Goal: Task Accomplishment & Management: Complete application form

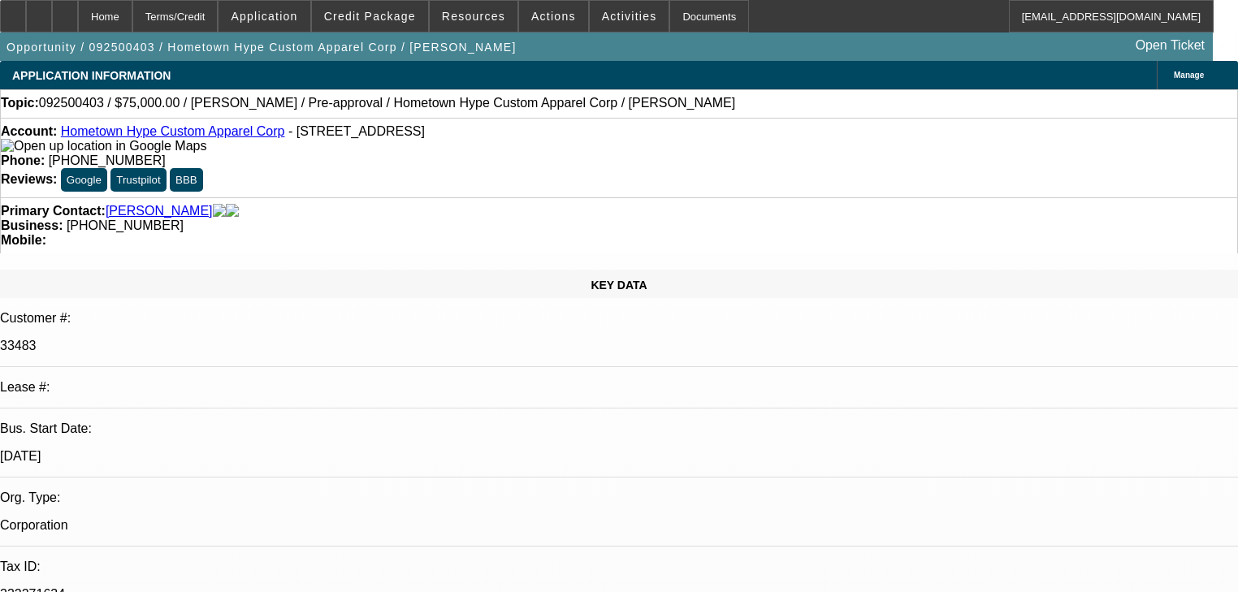
select select "0"
select select "2"
select select "0"
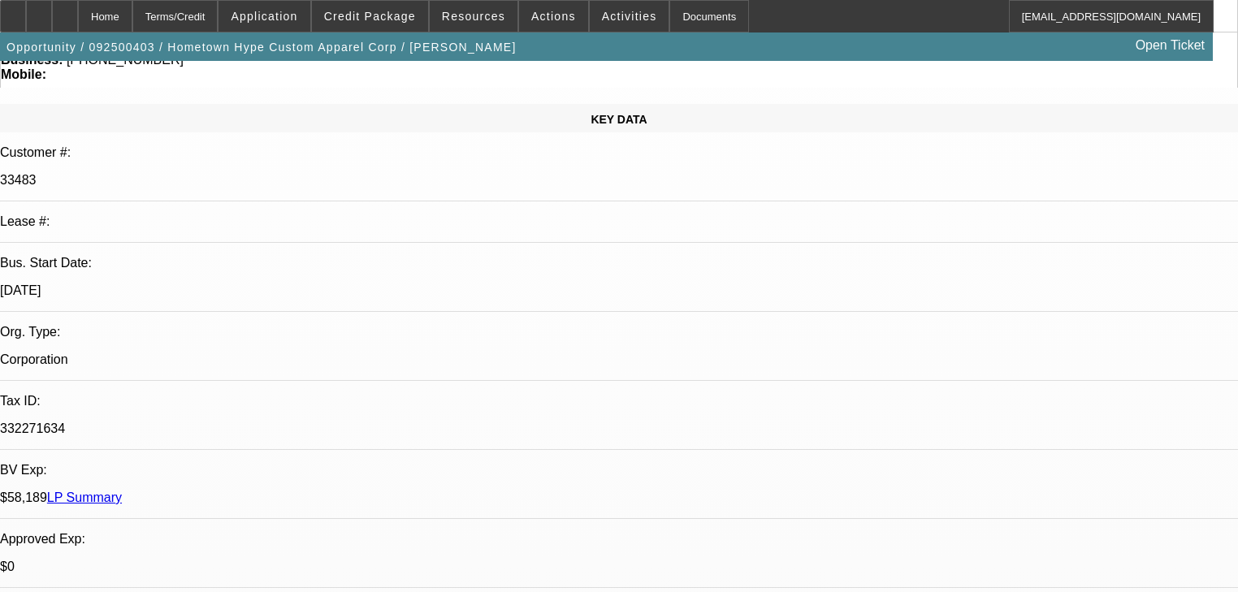
select select "6"
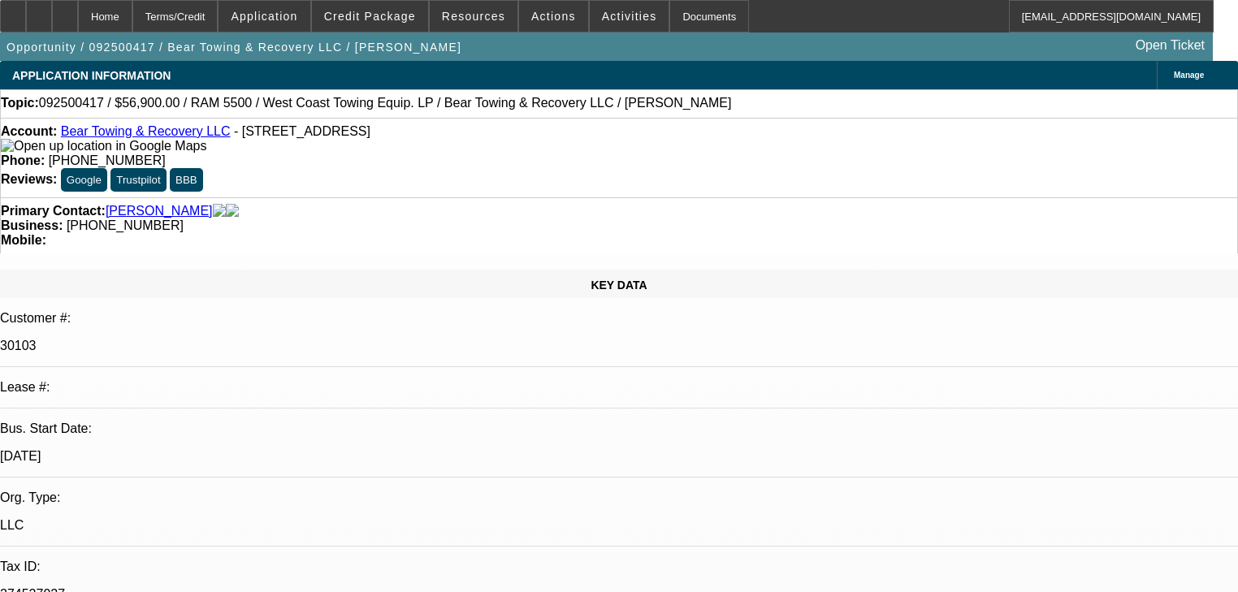
select select "0"
select select "3"
select select "0.1"
select select "4"
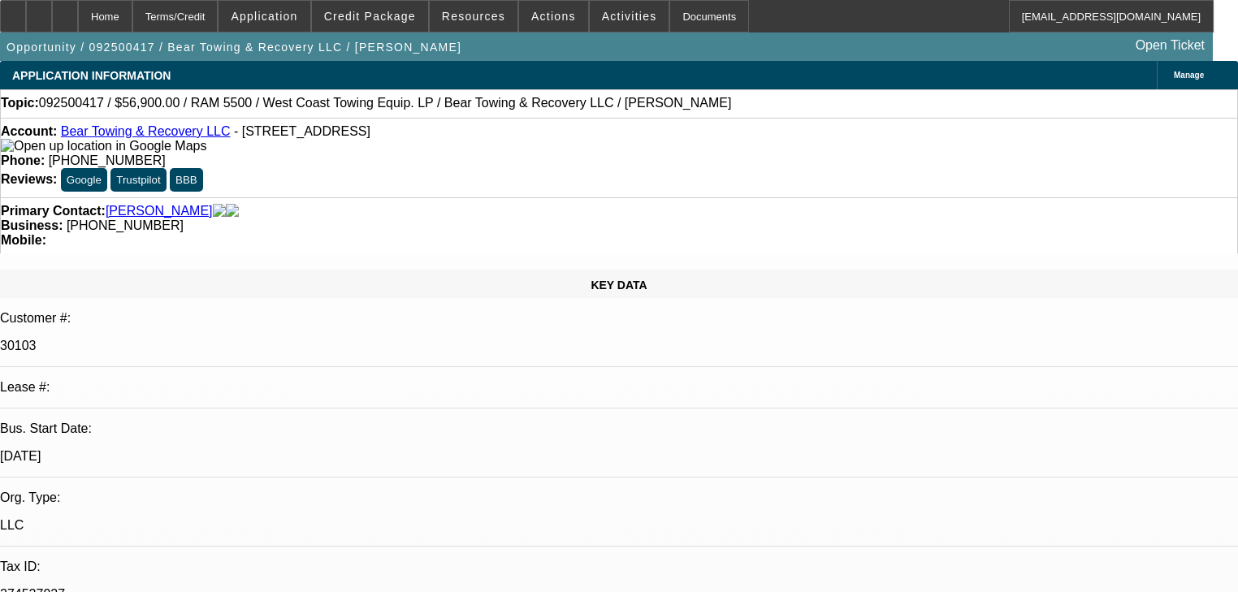
select select "0"
select select "3"
select select "0.1"
select select "4"
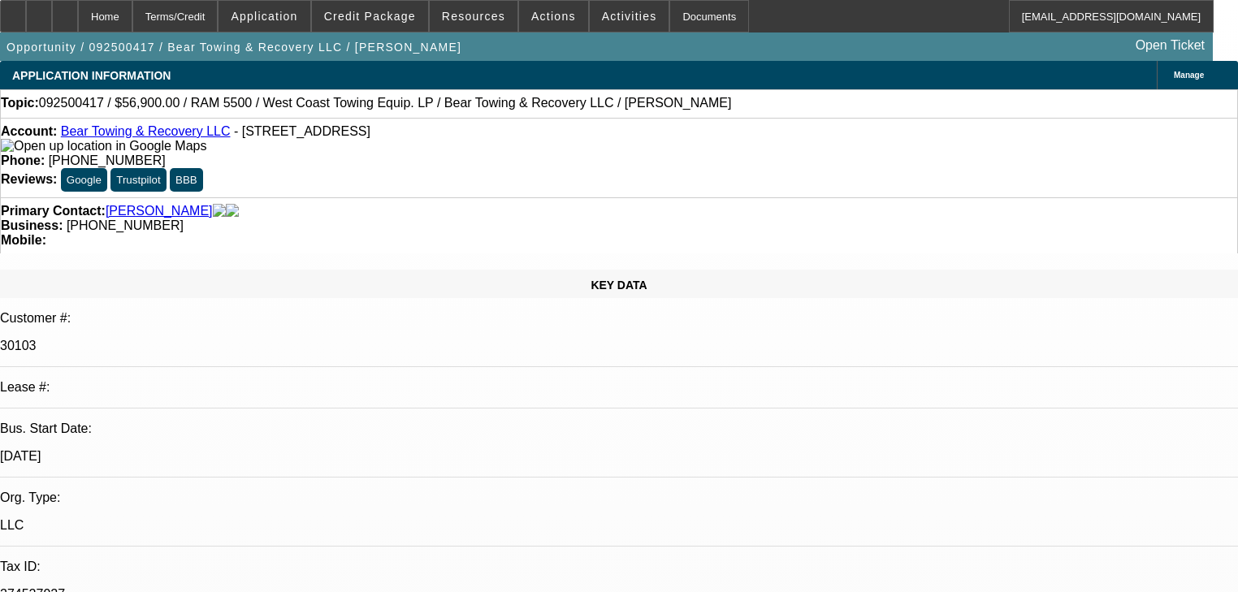
select select "0"
select select "3"
select select "0.1"
select select "4"
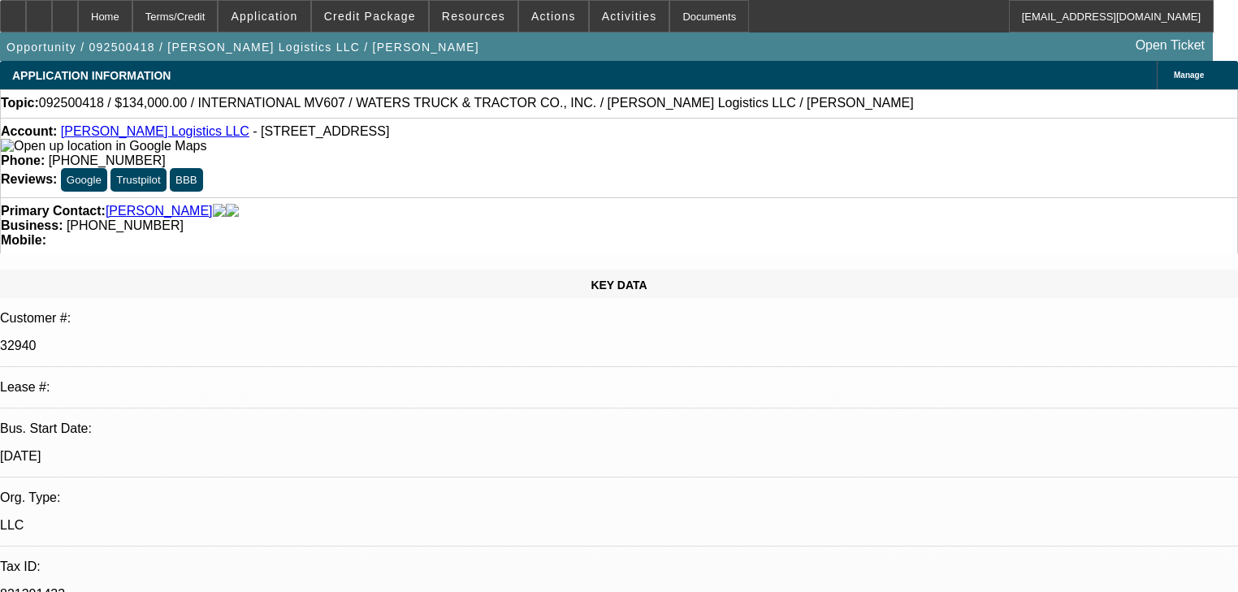
select select "0"
select select "2"
select select "0.1"
select select "4"
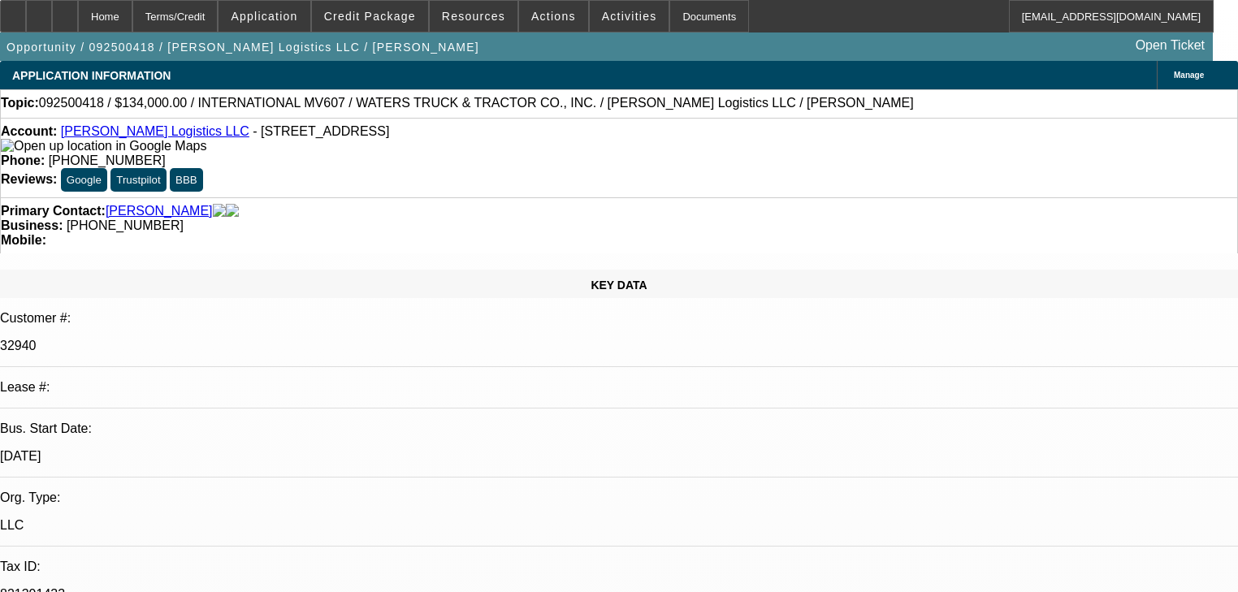
select select "0"
select select "2"
select select "0.1"
select select "4"
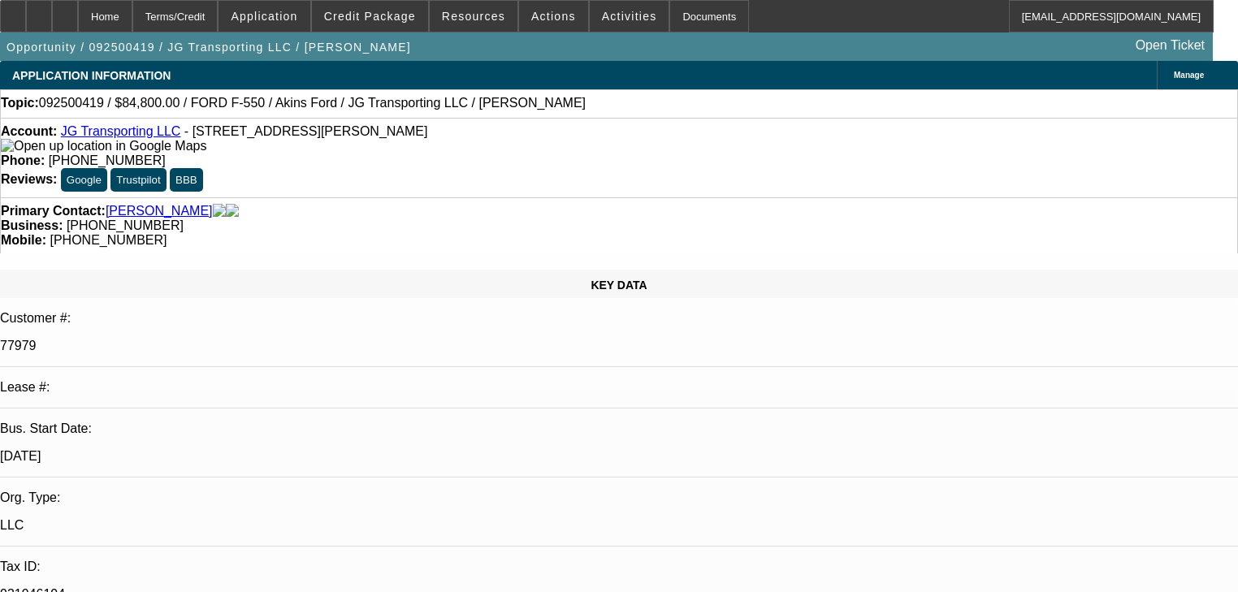
select select "0"
select select "2"
select select "0.1"
select select "1"
select select "2"
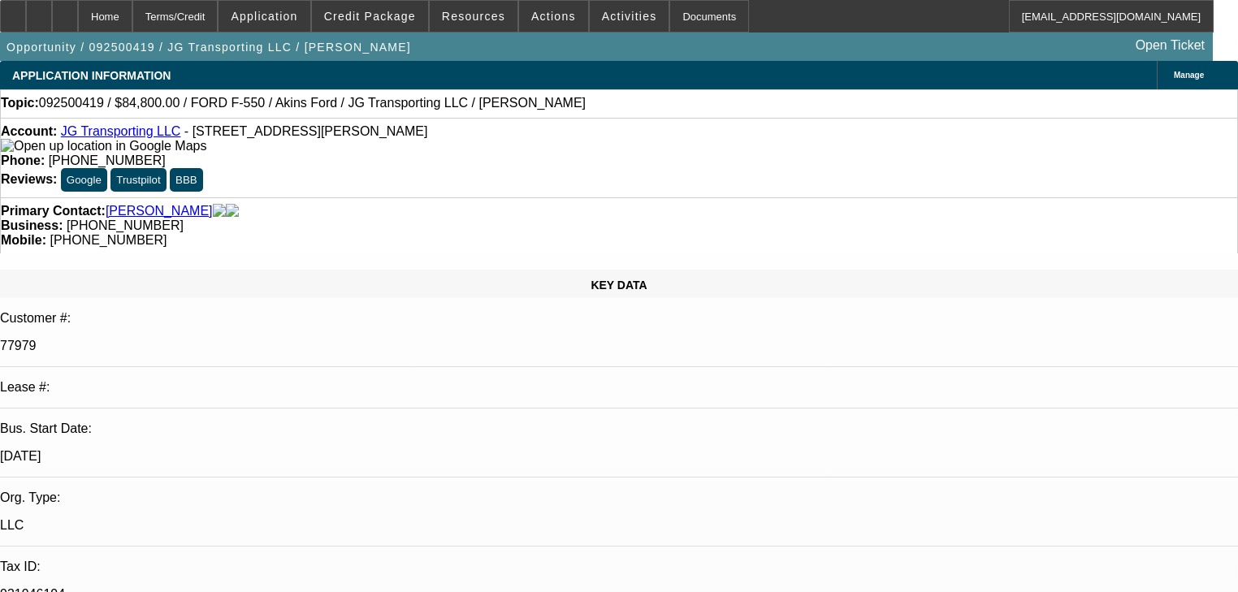
select select "4"
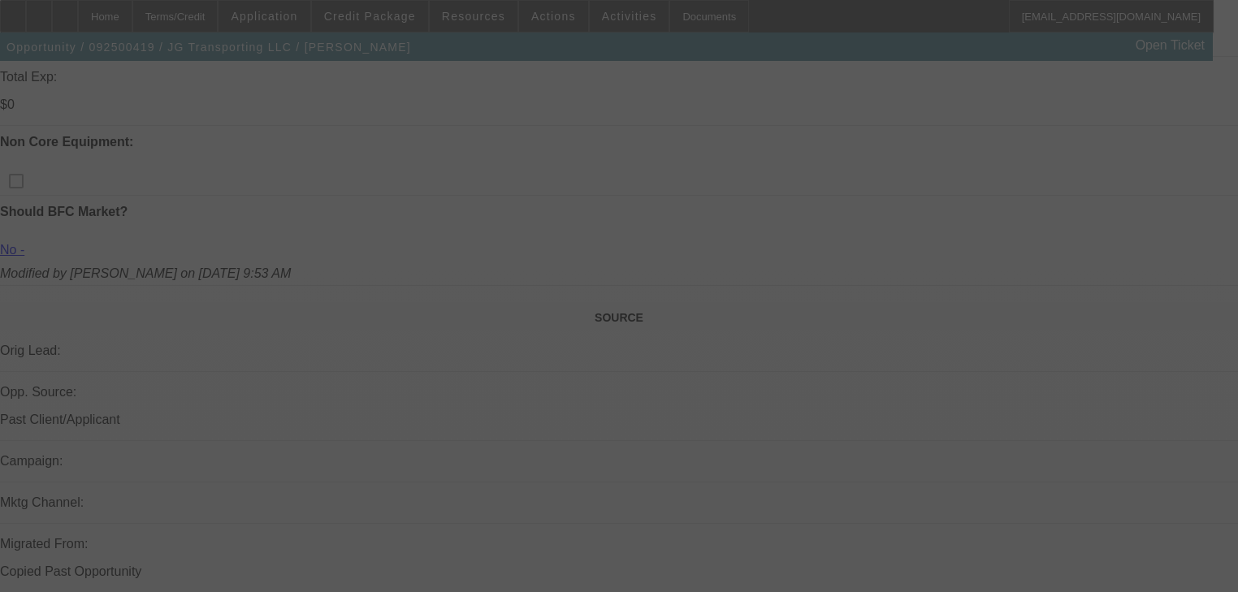
scroll to position [871, 0]
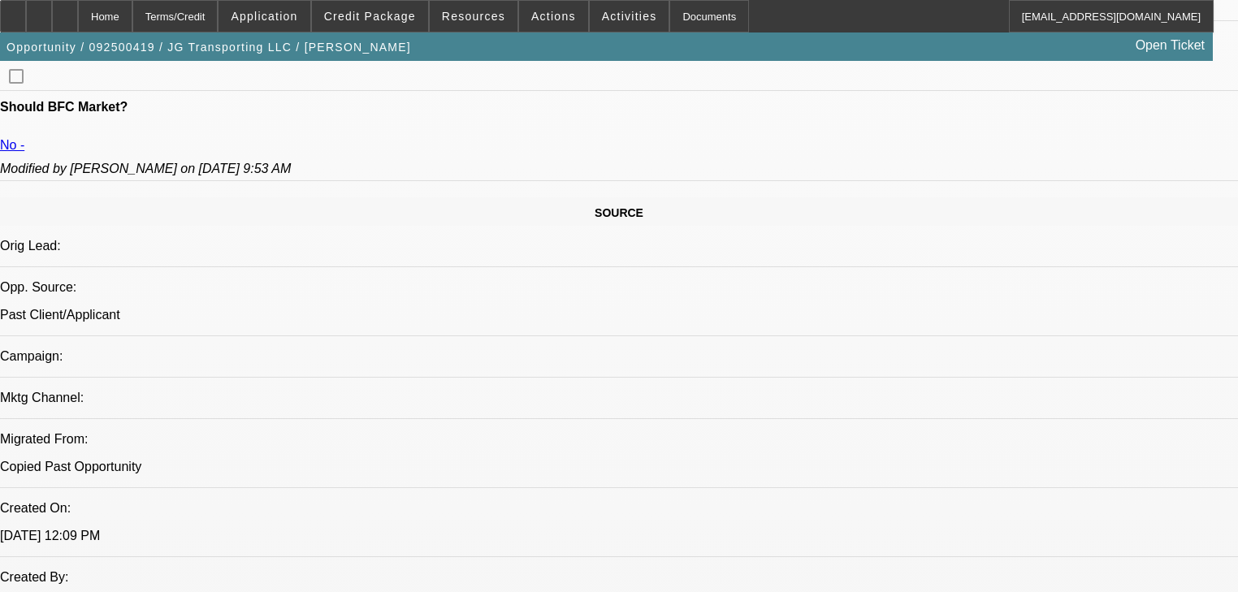
select select "0"
select select "2"
select select "0.1"
select select "4"
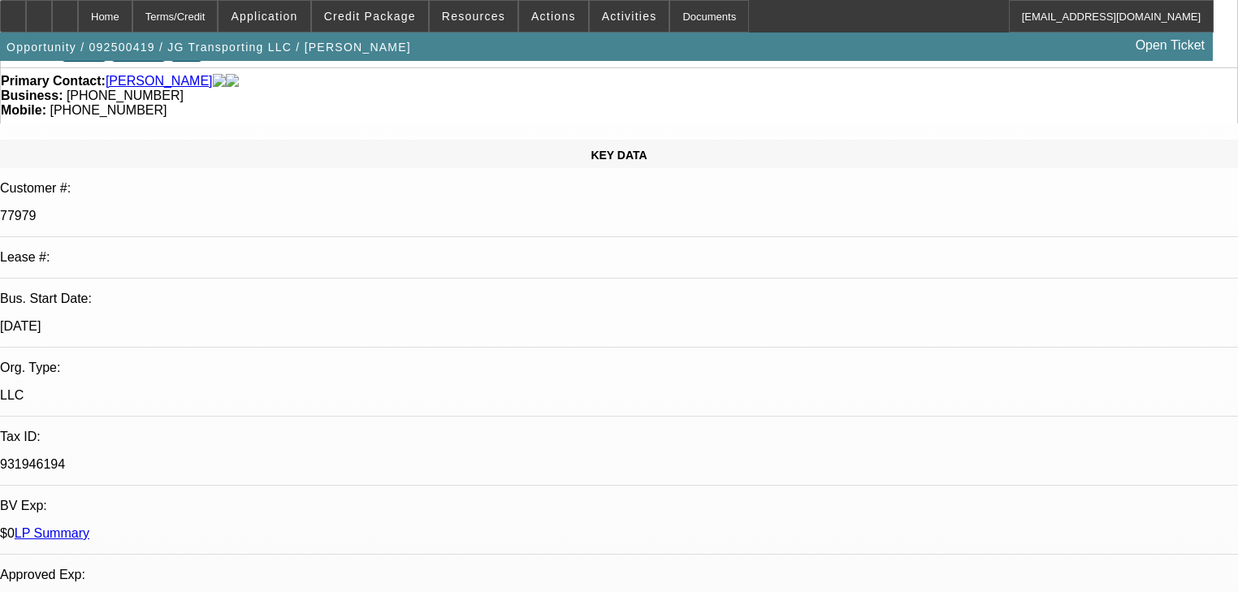
scroll to position [0, 0]
